Goal: Information Seeking & Learning: Learn about a topic

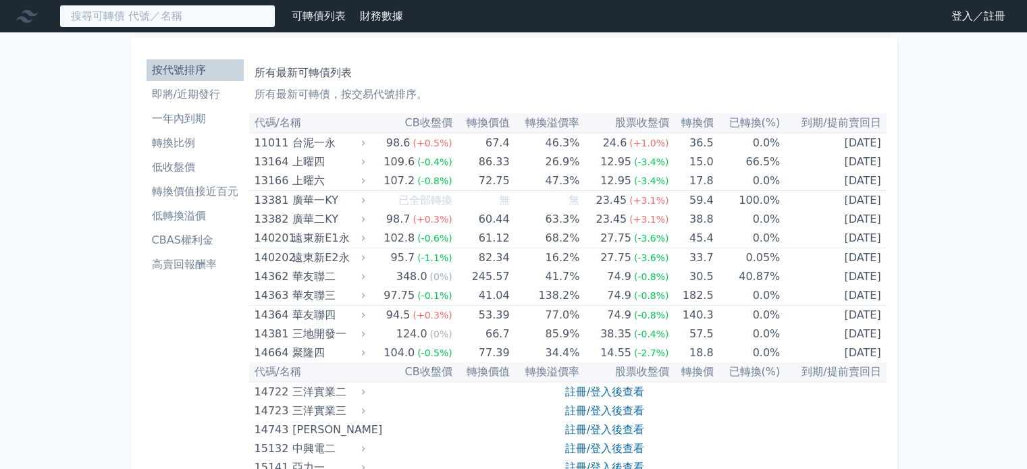
click at [211, 13] on input at bounding box center [167, 16] width 216 height 23
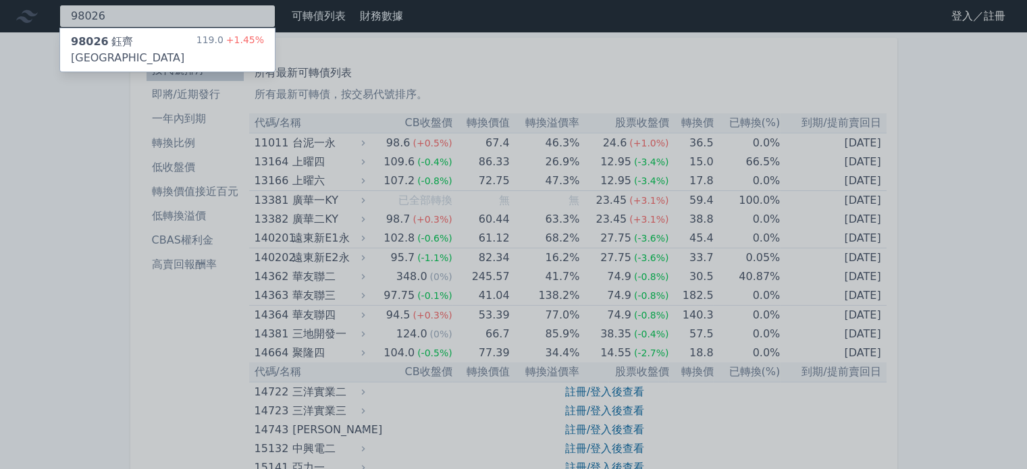
type input "98026"
click at [206, 42] on div "119.0 +1.45%" at bounding box center [230, 50] width 68 height 32
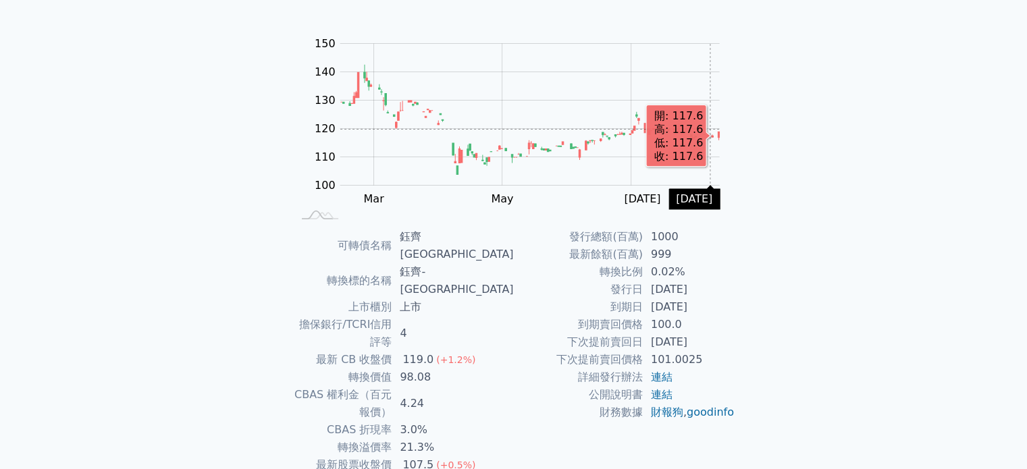
scroll to position [156, 0]
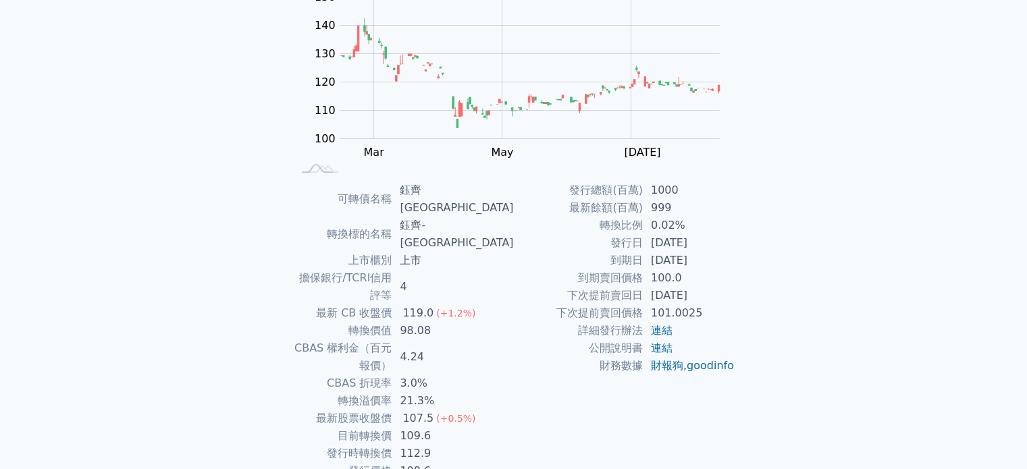
drag, startPoint x: 606, startPoint y: 245, endPoint x: 716, endPoint y: 263, distance: 112.2
click at [716, 263] on tbody "發行總額(百萬) 1000 最新餘額(百萬) 999 轉換比例 0.02% 發行日 [DATE] 到期日 [DATE] 到期賣回價格 100.0 下次提前賣回…" at bounding box center [624, 278] width 221 height 193
drag, startPoint x: 343, startPoint y: 317, endPoint x: 491, endPoint y: 331, distance: 149.1
click at [491, 331] on tbody "可轉債名稱 [PERSON_NAME]齊六KY 轉換標的名稱 鈺齊-KY 上市櫃別 上市 擔保銀行/TCRI信用評等 4 最新 CB 收盤價 119.0 (+…" at bounding box center [402, 331] width 221 height 298
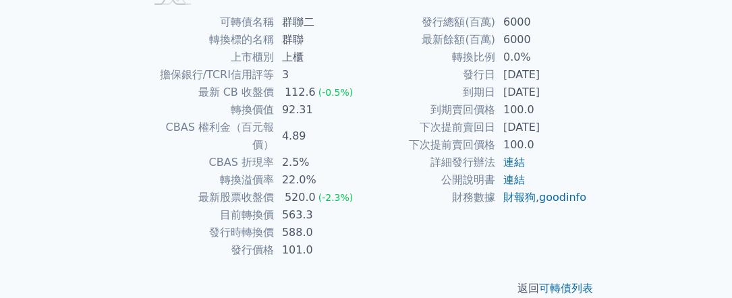
scroll to position [327, 0]
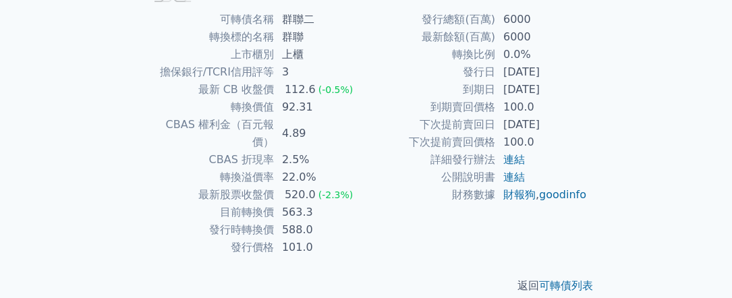
drag, startPoint x: 415, startPoint y: 129, endPoint x: 578, endPoint y: 121, distance: 162.9
click at [578, 121] on tr "下次提前賣回日 2027-01-23" at bounding box center [477, 125] width 221 height 18
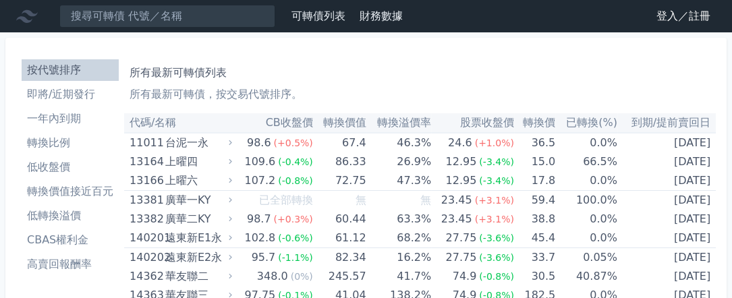
click at [109, 29] on nav "可轉債列表 財務數據 可轉債列表 財務數據 登入／註冊 登入／註冊" at bounding box center [366, 16] width 732 height 32
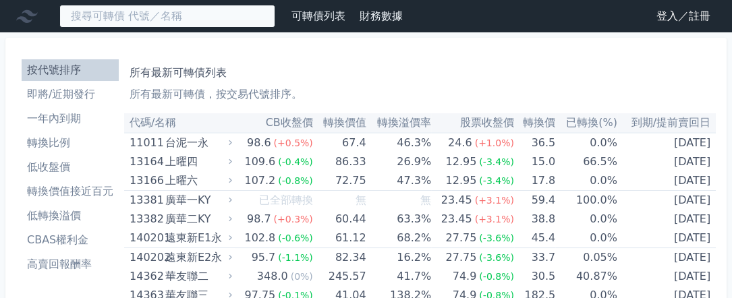
click at [111, 20] on input at bounding box center [167, 16] width 216 height 23
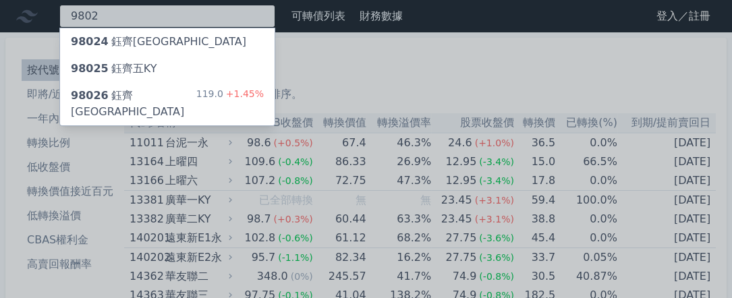
type input "9802"
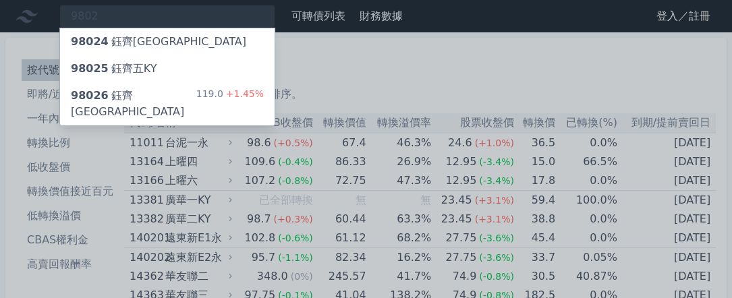
click at [165, 88] on div "98026 [PERSON_NAME]KY 119.0 +1.45%" at bounding box center [167, 103] width 215 height 43
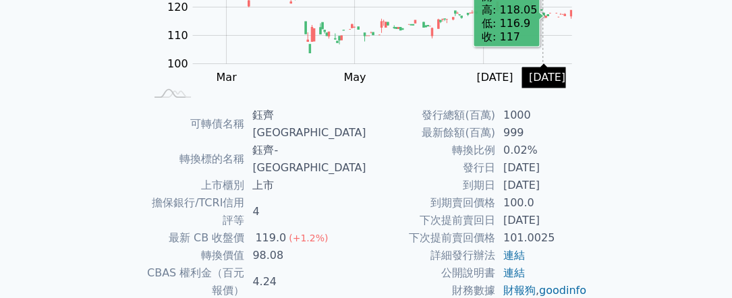
scroll to position [327, 0]
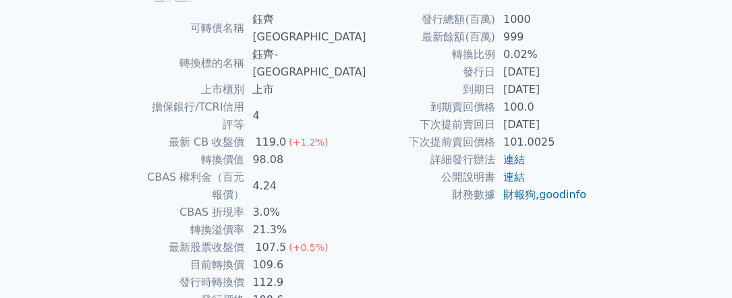
drag, startPoint x: 510, startPoint y: 115, endPoint x: 497, endPoint y: 115, distance: 13.5
click at [497, 116] on td "[DATE]" at bounding box center [541, 125] width 92 height 18
drag, startPoint x: 373, startPoint y: 223, endPoint x: 361, endPoint y: 283, distance: 60.5
drag, startPoint x: 343, startPoint y: 218, endPoint x: 348, endPoint y: 179, distance: 39.5
